Goal: Check status: Verify the current state of an ongoing process or item

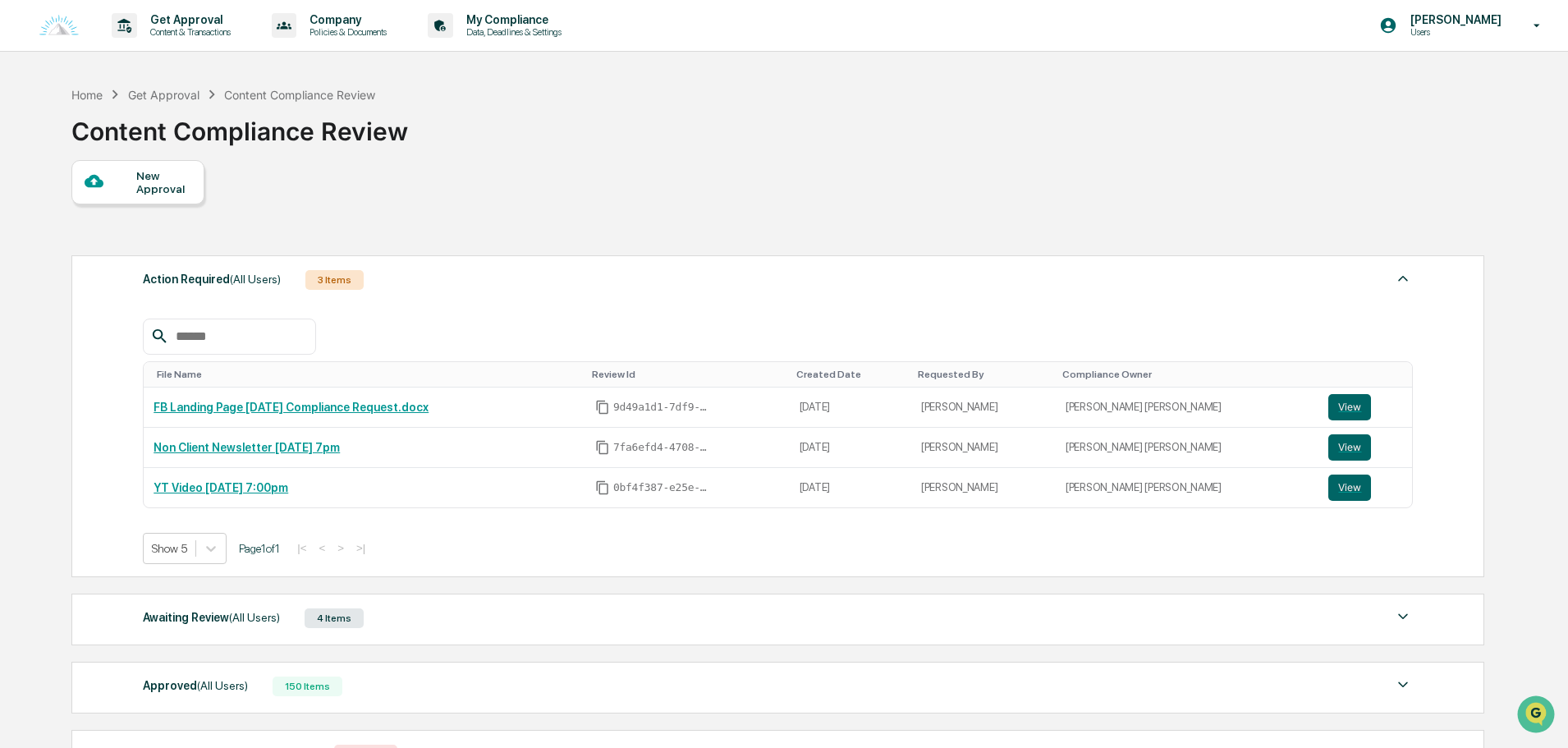
click at [179, 96] on div "Get Approval" at bounding box center [163, 94] width 72 height 14
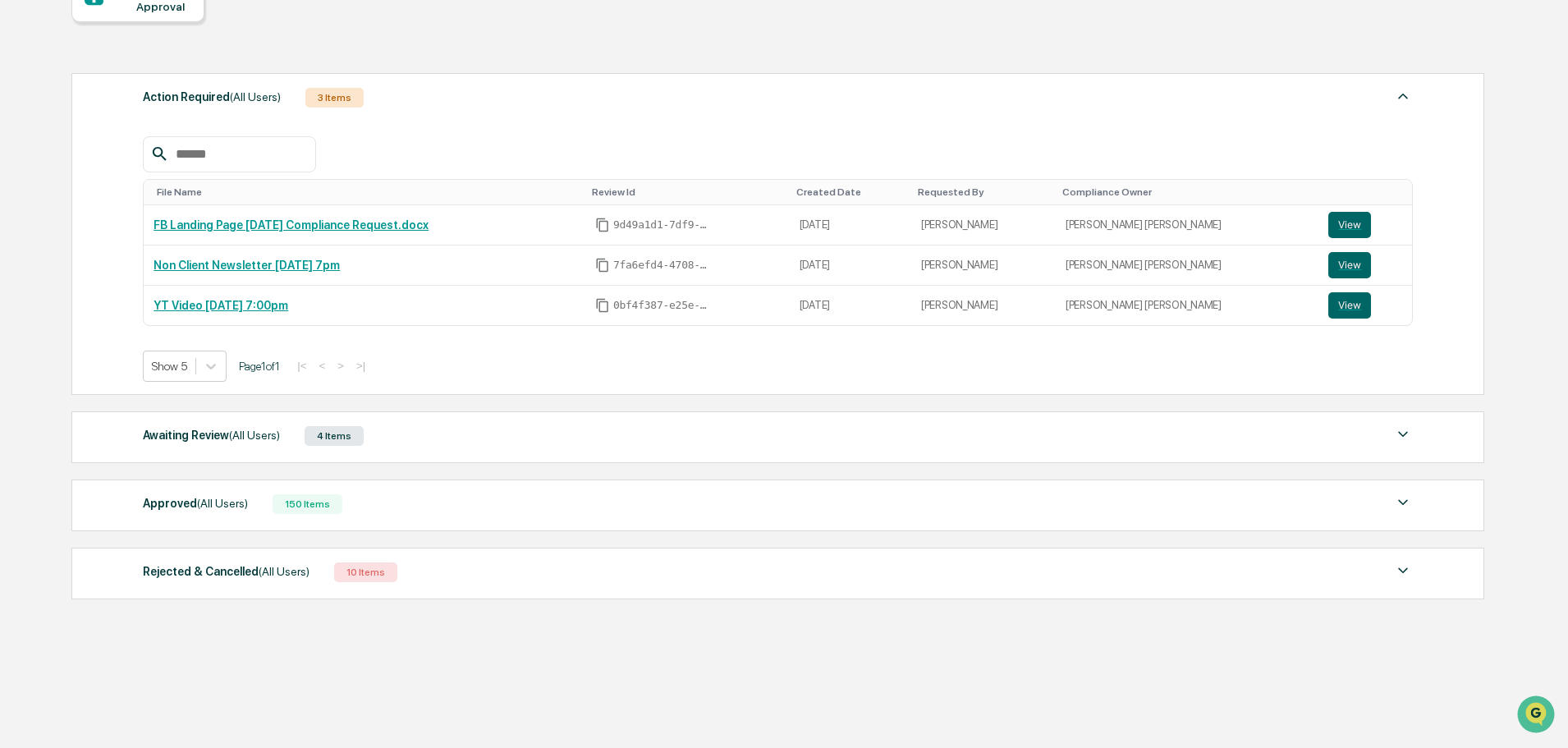
click at [548, 443] on div "Awaiting Review (All Users) 4 Items" at bounding box center [779, 435] width 1271 height 23
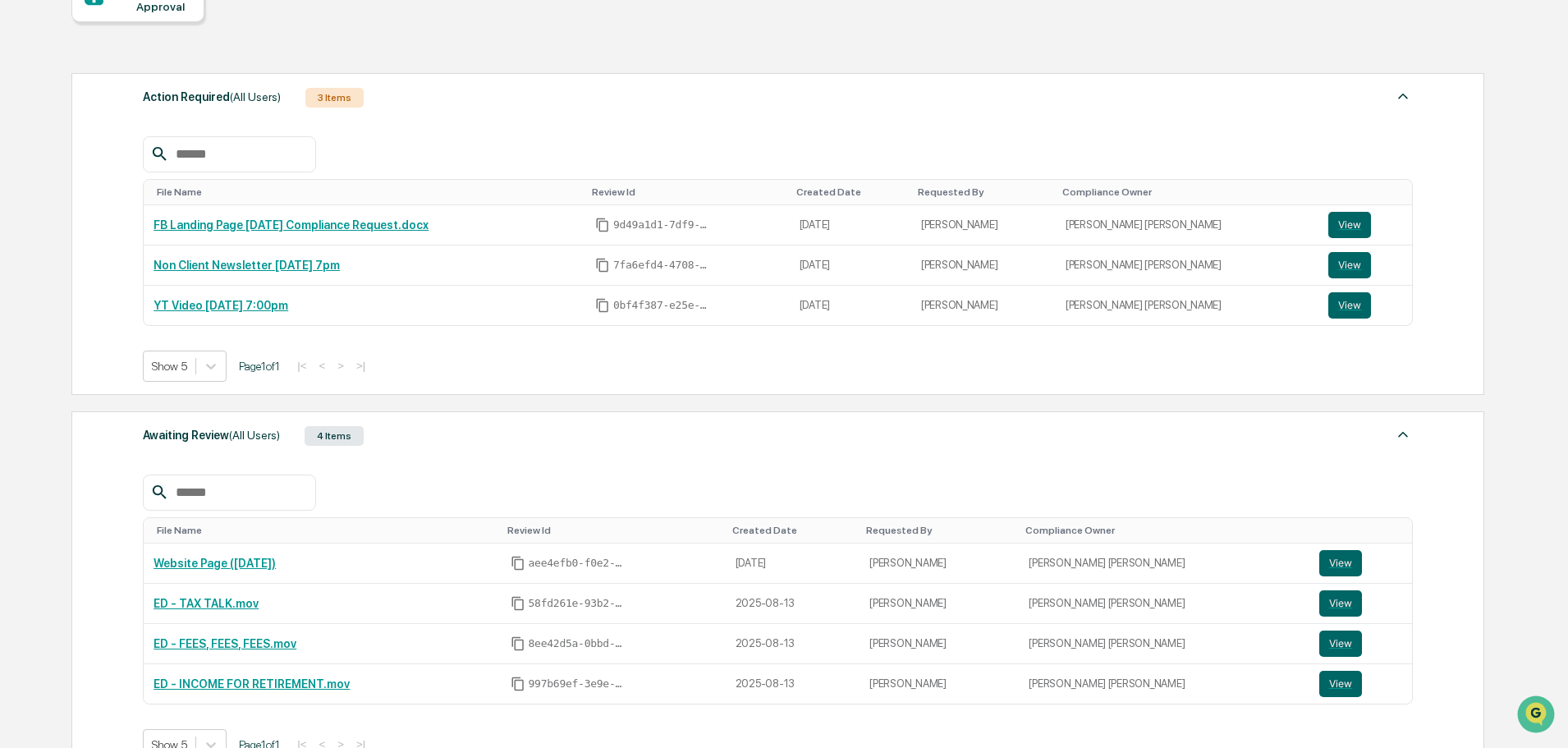
click at [550, 448] on div "Awaiting Review (All Users) 4 Items File Name Review Id Created Date Requested …" at bounding box center [778, 592] width 1413 height 362
click at [553, 435] on div "Awaiting Review (All Users) 4 Items" at bounding box center [779, 435] width 1271 height 23
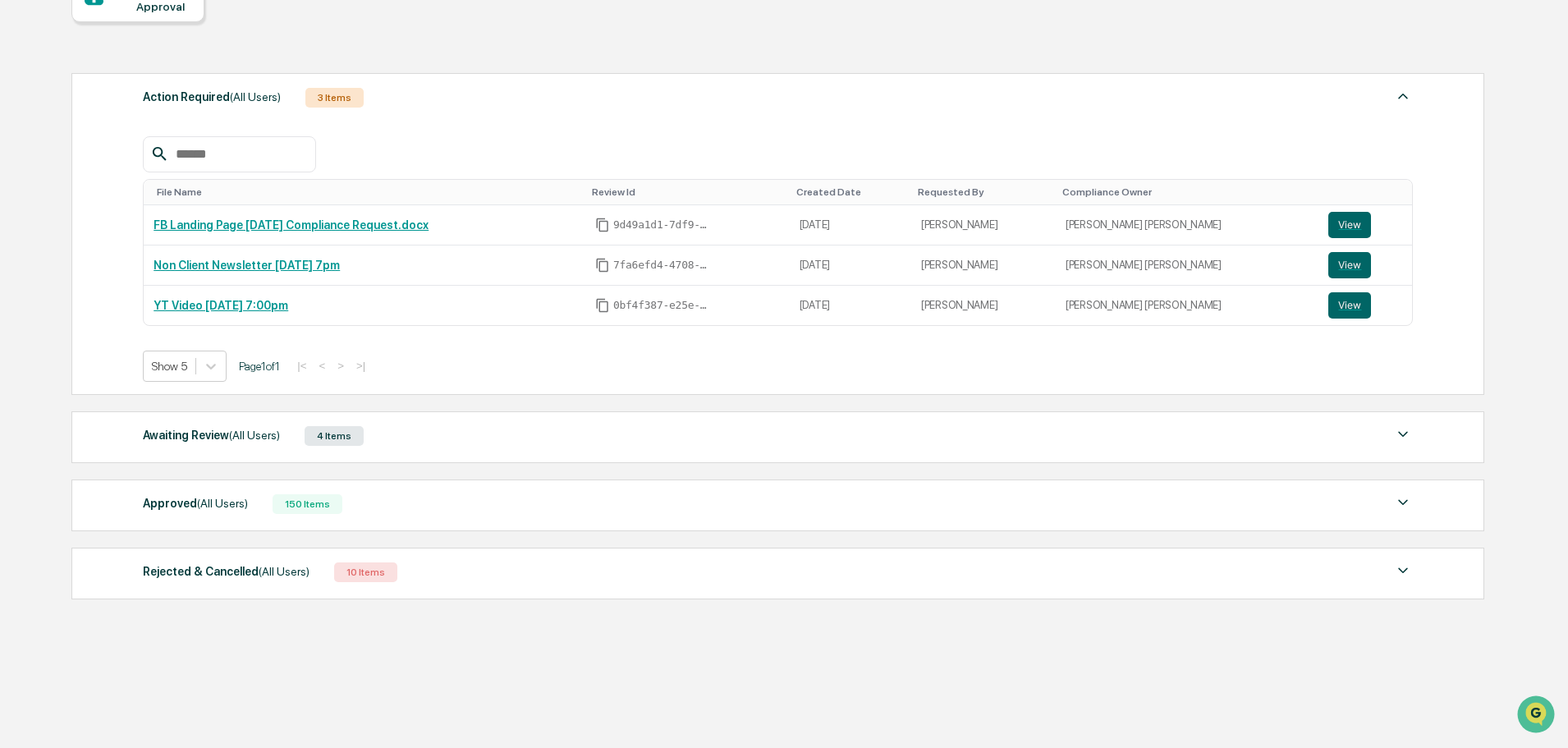
click at [1186, 106] on div "Action Required (All Users) 3 Items" at bounding box center [779, 97] width 1271 height 23
